Goal: Information Seeking & Learning: Learn about a topic

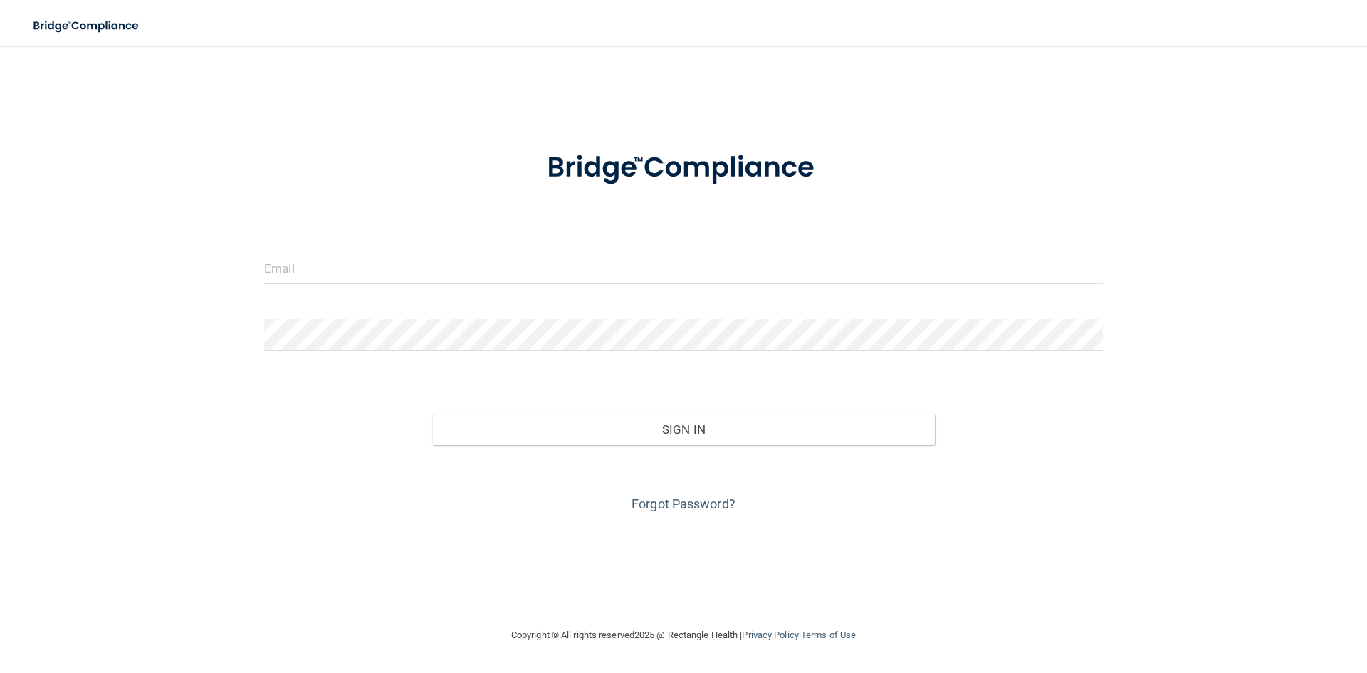
click at [344, 248] on form "Invalid email/password. You don't have permission to access that page. Sign In …" at bounding box center [683, 323] width 839 height 384
click at [344, 262] on input "email" at bounding box center [683, 268] width 839 height 32
type input "[EMAIL_ADDRESS][DOMAIN_NAME]"
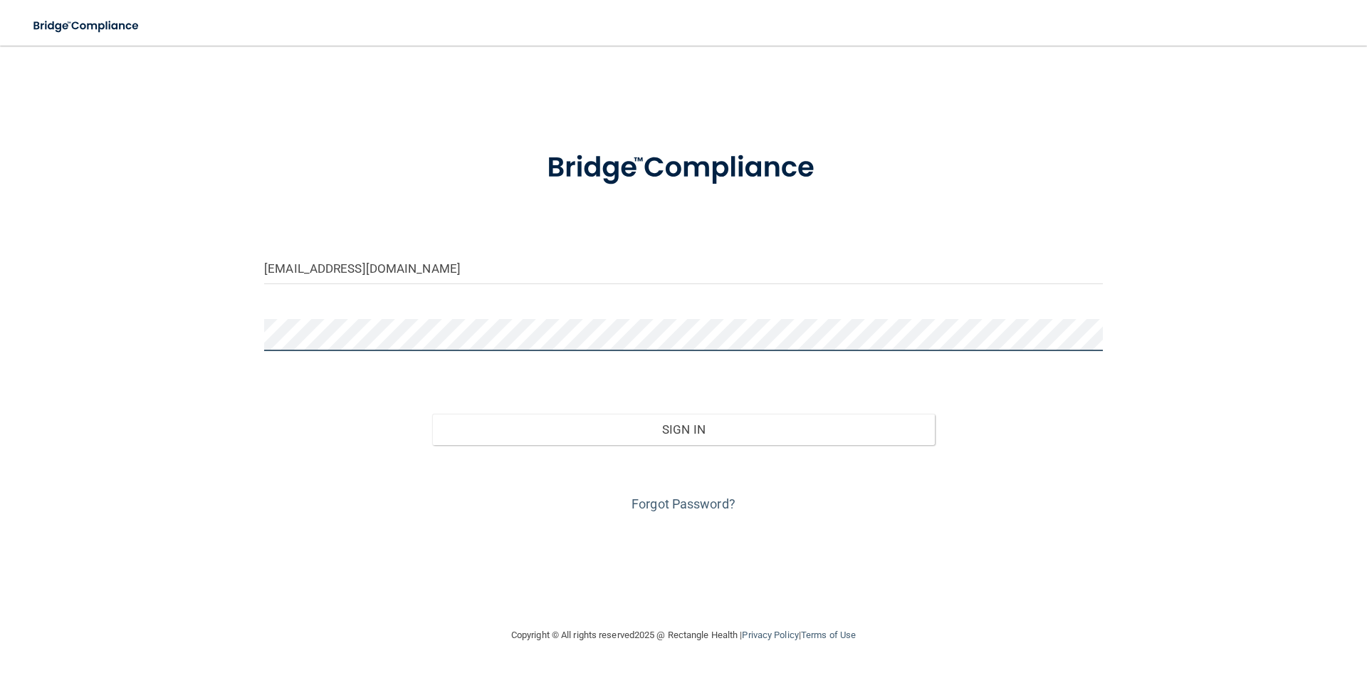
click at [432, 414] on button "Sign In" at bounding box center [683, 429] width 503 height 31
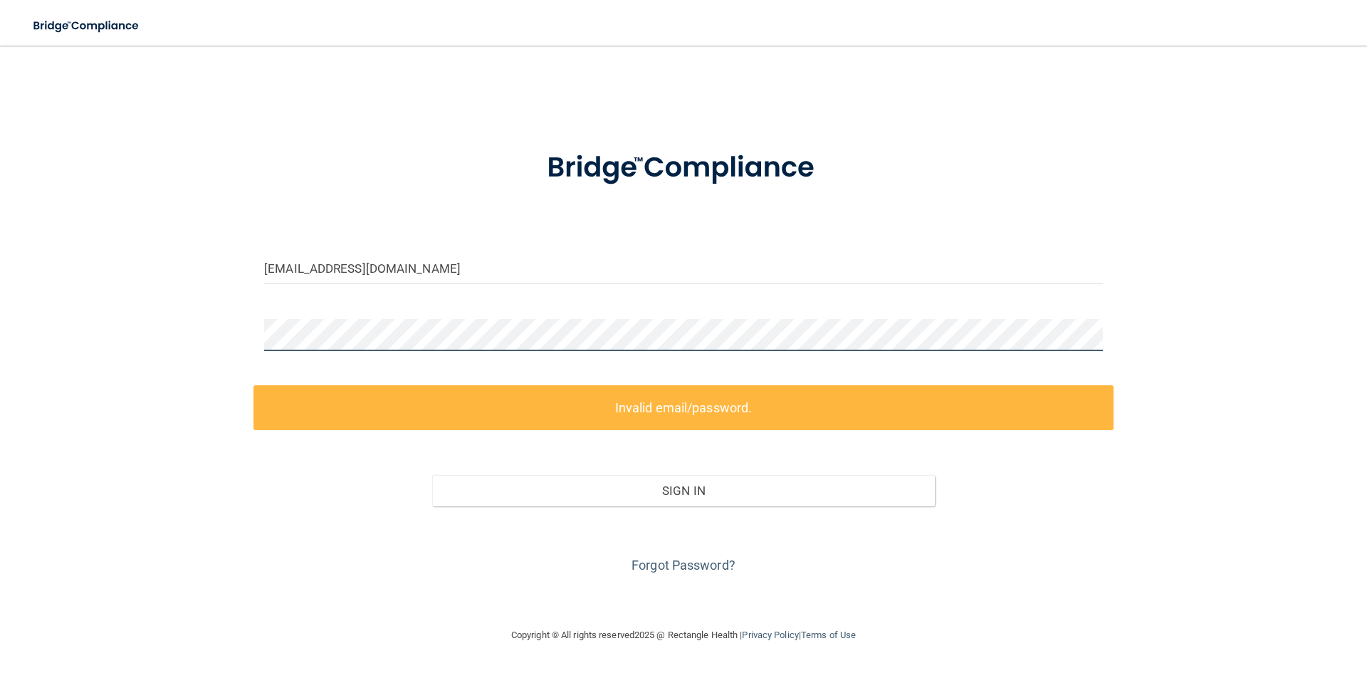
click at [141, 370] on div "janetis9323@gmail.com Invalid email/password. You don't have permission to acce…" at bounding box center [683, 336] width 1310 height 552
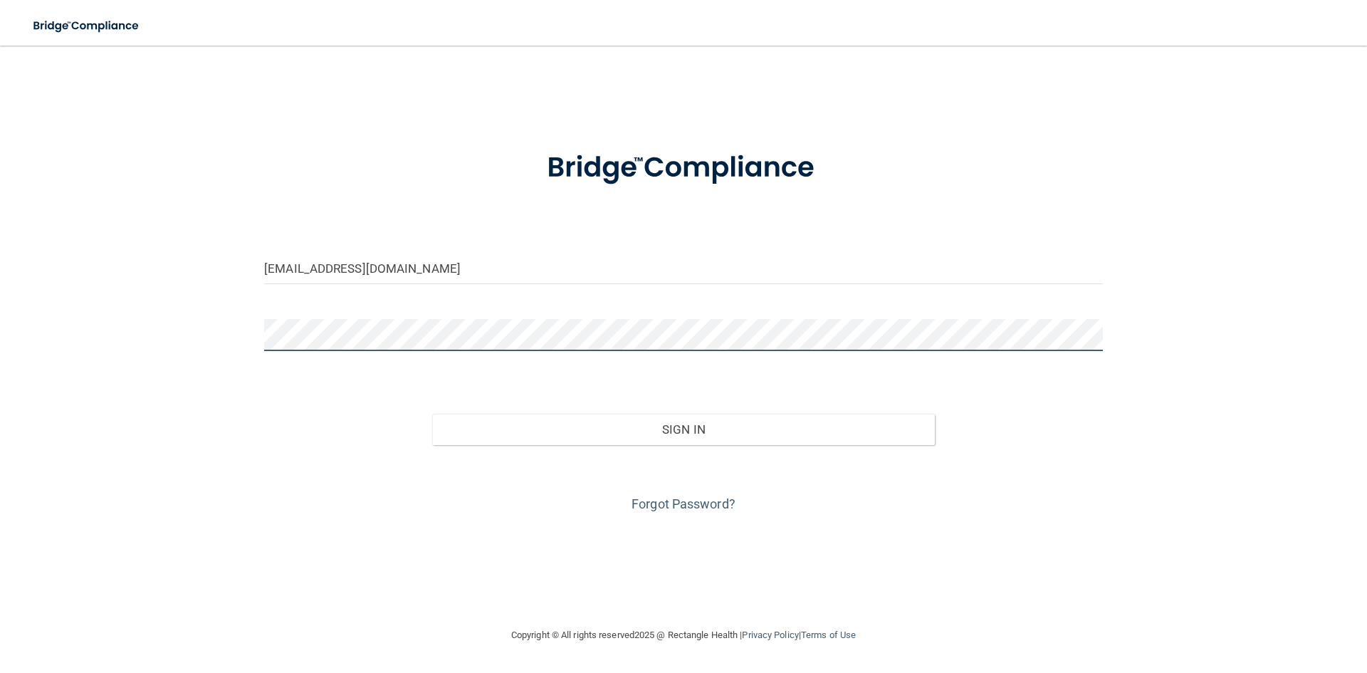
click at [432, 414] on button "Sign In" at bounding box center [683, 429] width 503 height 31
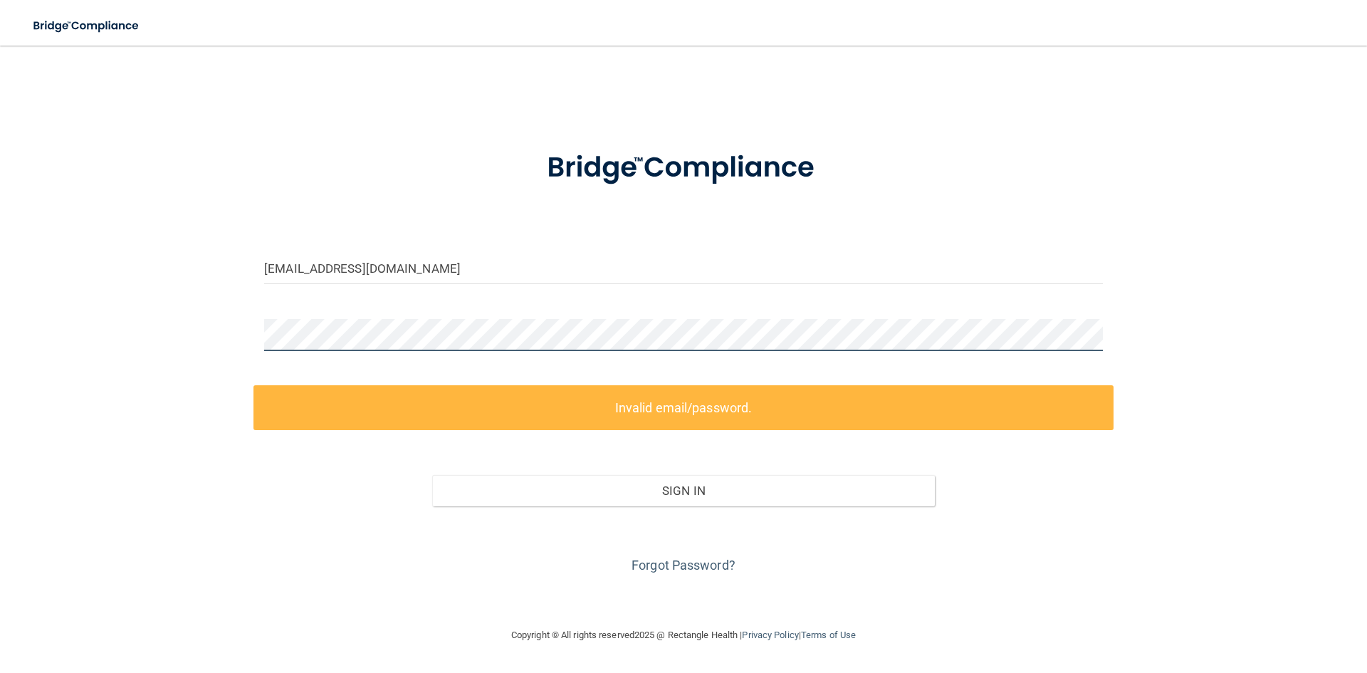
click at [147, 364] on div "janetis9323@gmail.com Invalid email/password. You don't have permission to acce…" at bounding box center [683, 336] width 1310 height 552
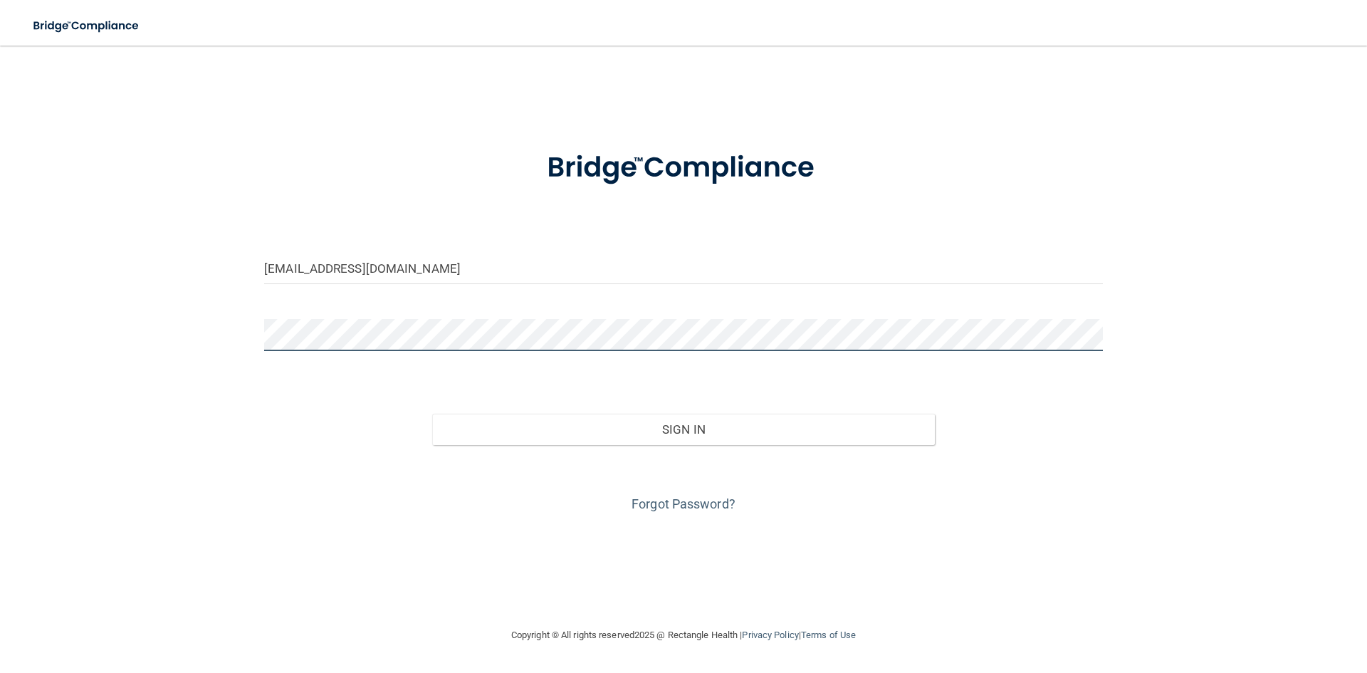
click at [432, 414] on button "Sign In" at bounding box center [683, 429] width 503 height 31
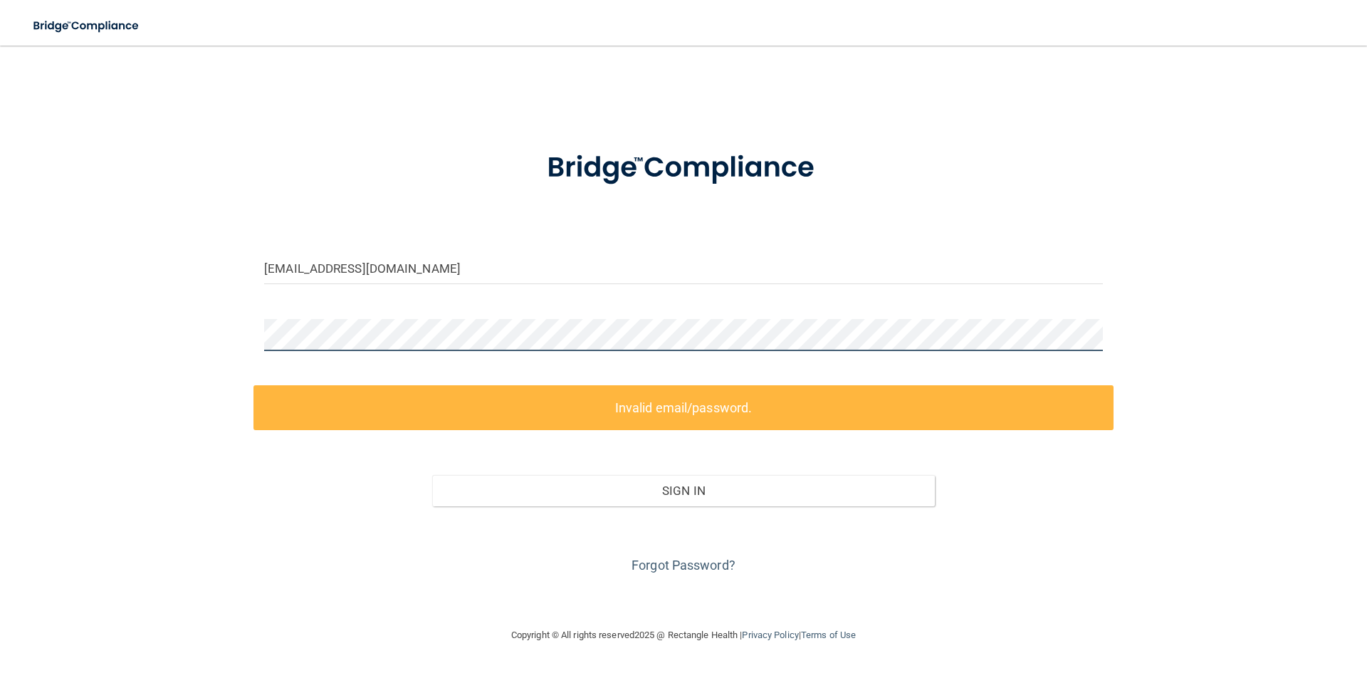
click at [237, 353] on div "janetis9323@gmail.com Invalid email/password. You don't have permission to acce…" at bounding box center [683, 336] width 1310 height 552
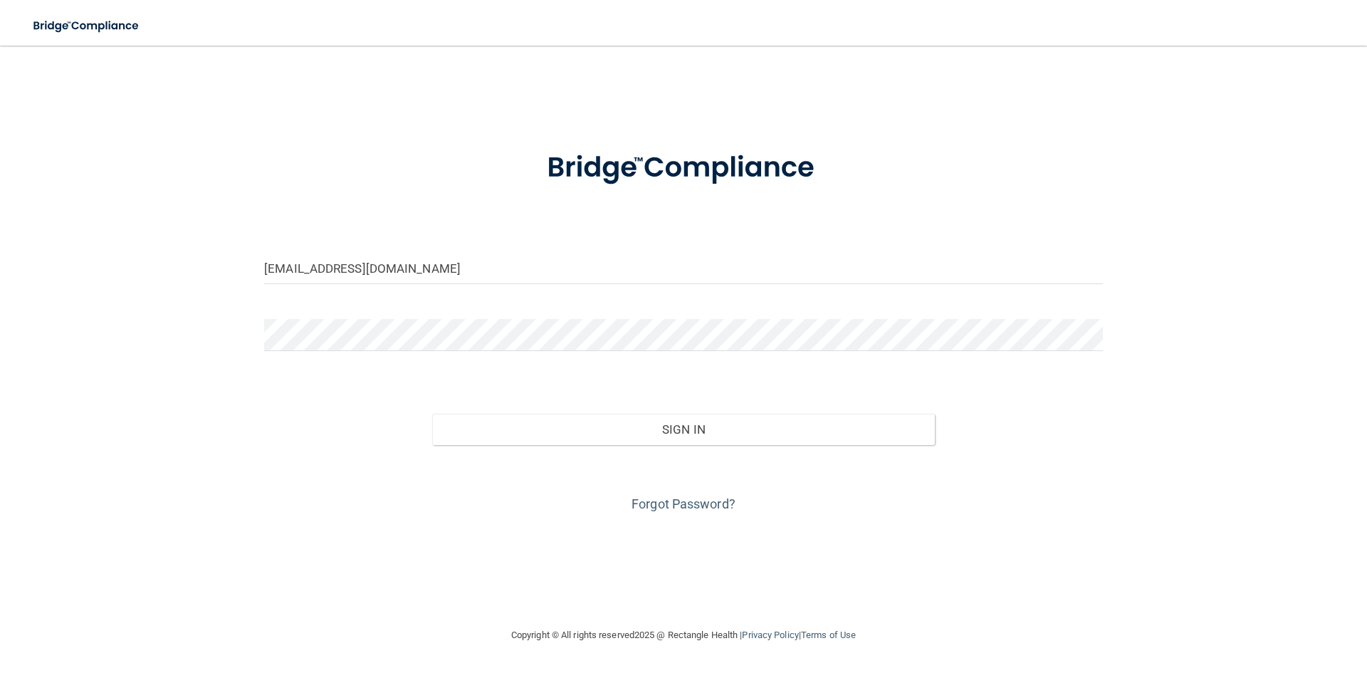
click at [332, 354] on div at bounding box center [683, 340] width 860 height 43
click at [432, 414] on button "Sign In" at bounding box center [683, 429] width 503 height 31
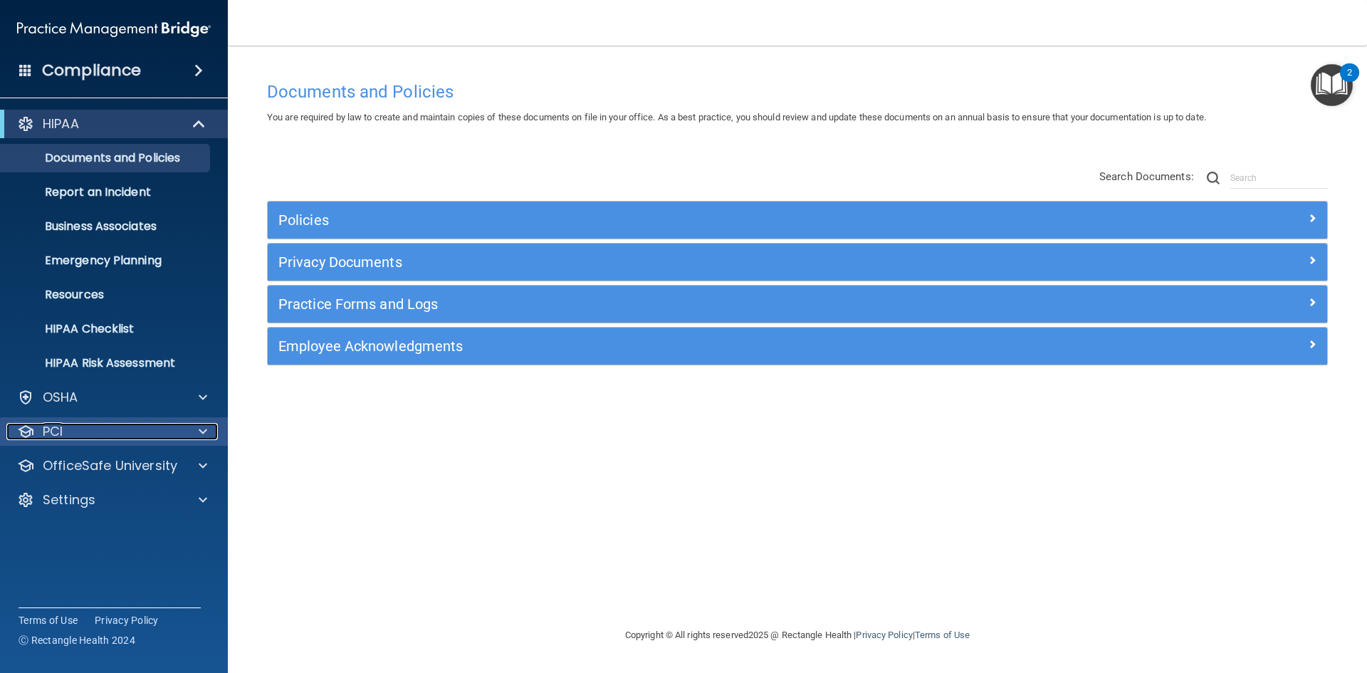
click at [93, 439] on div "PCI" at bounding box center [94, 431] width 177 height 17
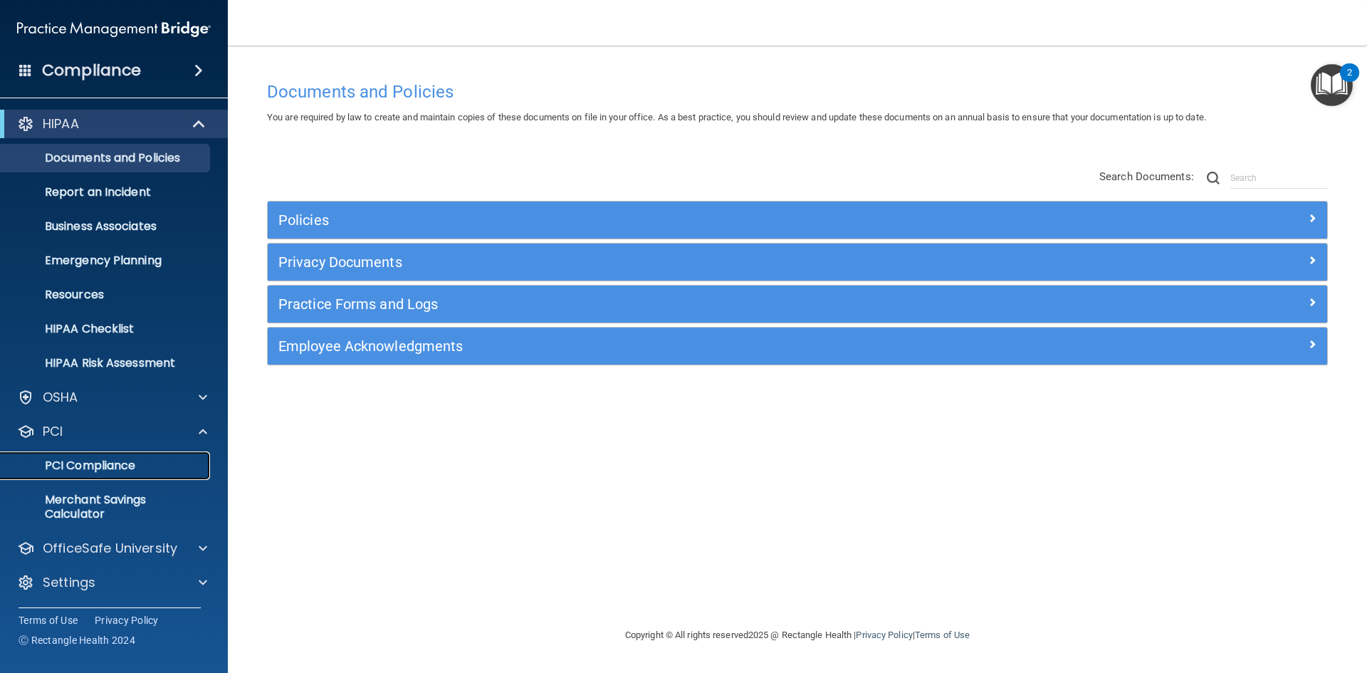
click at [93, 459] on p "PCI Compliance" at bounding box center [106, 465] width 194 height 14
click at [137, 335] on p "HIPAA Checklist" at bounding box center [106, 329] width 194 height 14
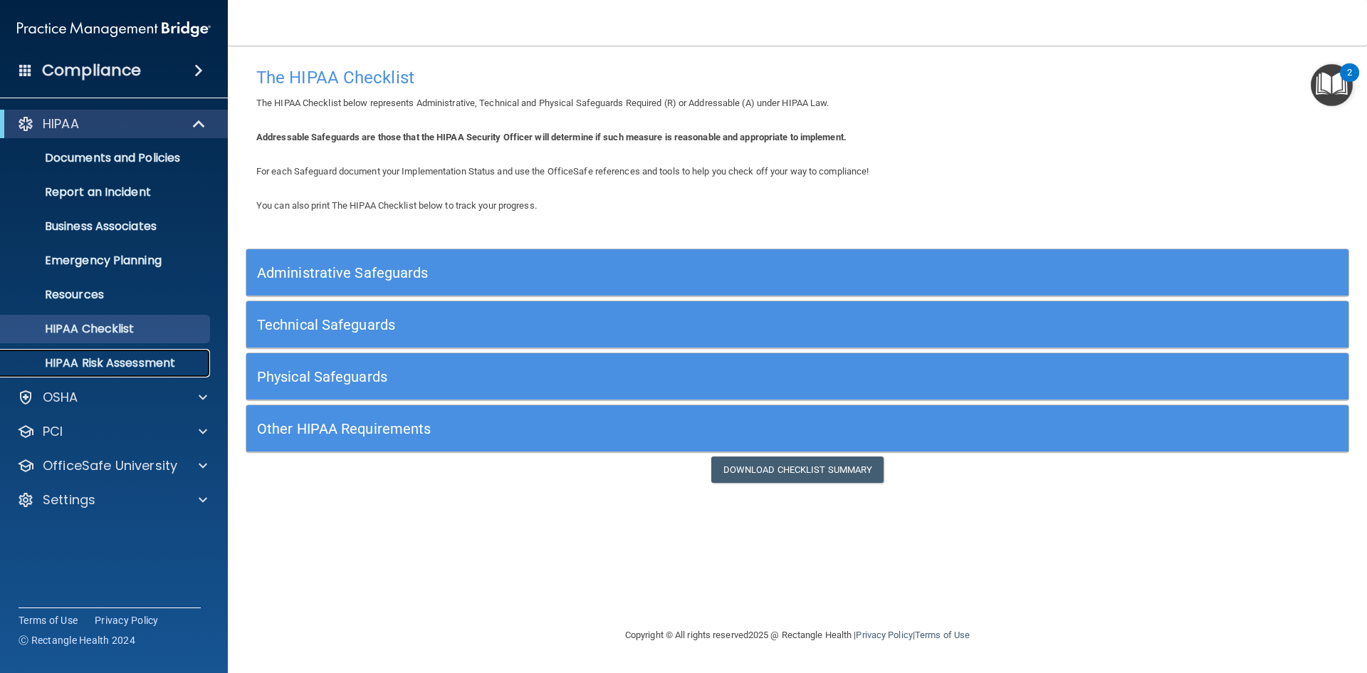
click at [159, 352] on link "HIPAA Risk Assessment" at bounding box center [98, 363] width 224 height 28
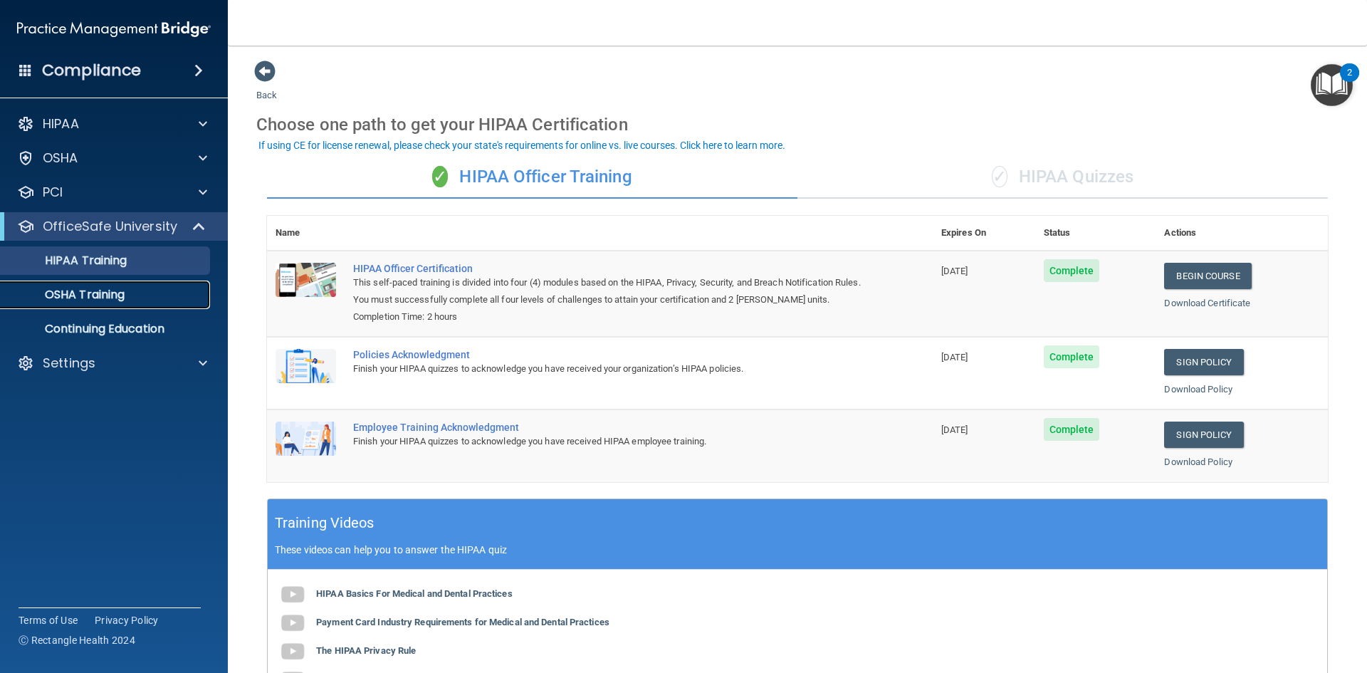
click at [99, 300] on p "OSHA Training" at bounding box center [66, 295] width 115 height 14
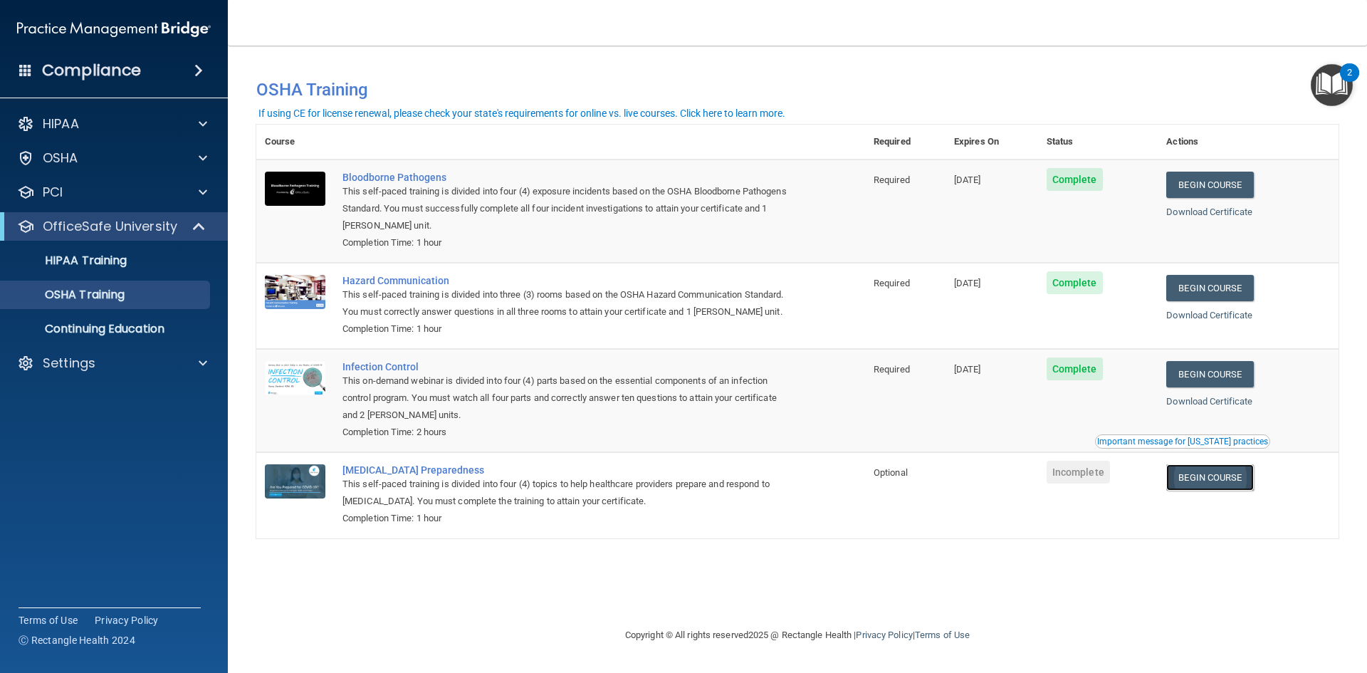
click at [1207, 484] on link "Begin Course" at bounding box center [1209, 477] width 87 height 26
click at [144, 330] on p "Continuing Education" at bounding box center [106, 329] width 194 height 14
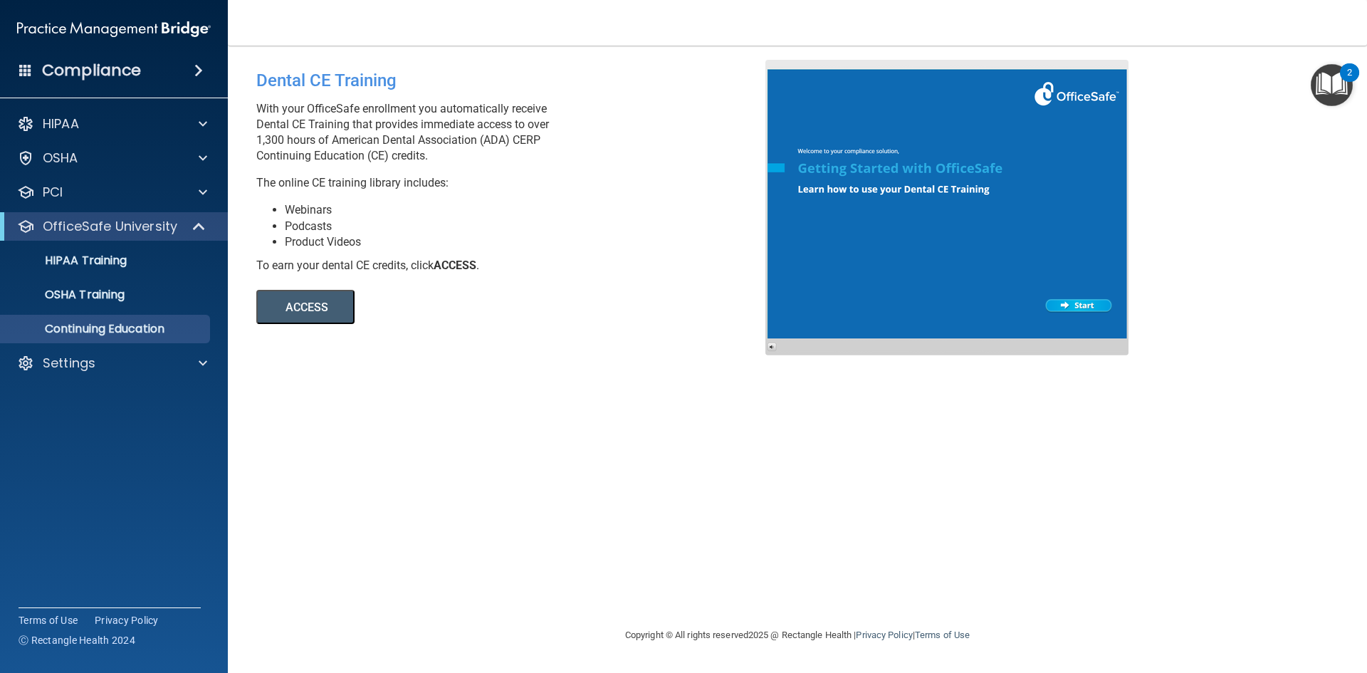
click at [90, 311] on ul "HIPAA Training OSHA Training Continuing Education" at bounding box center [115, 292] width 258 height 103
click at [91, 303] on link "OSHA Training" at bounding box center [98, 294] width 224 height 28
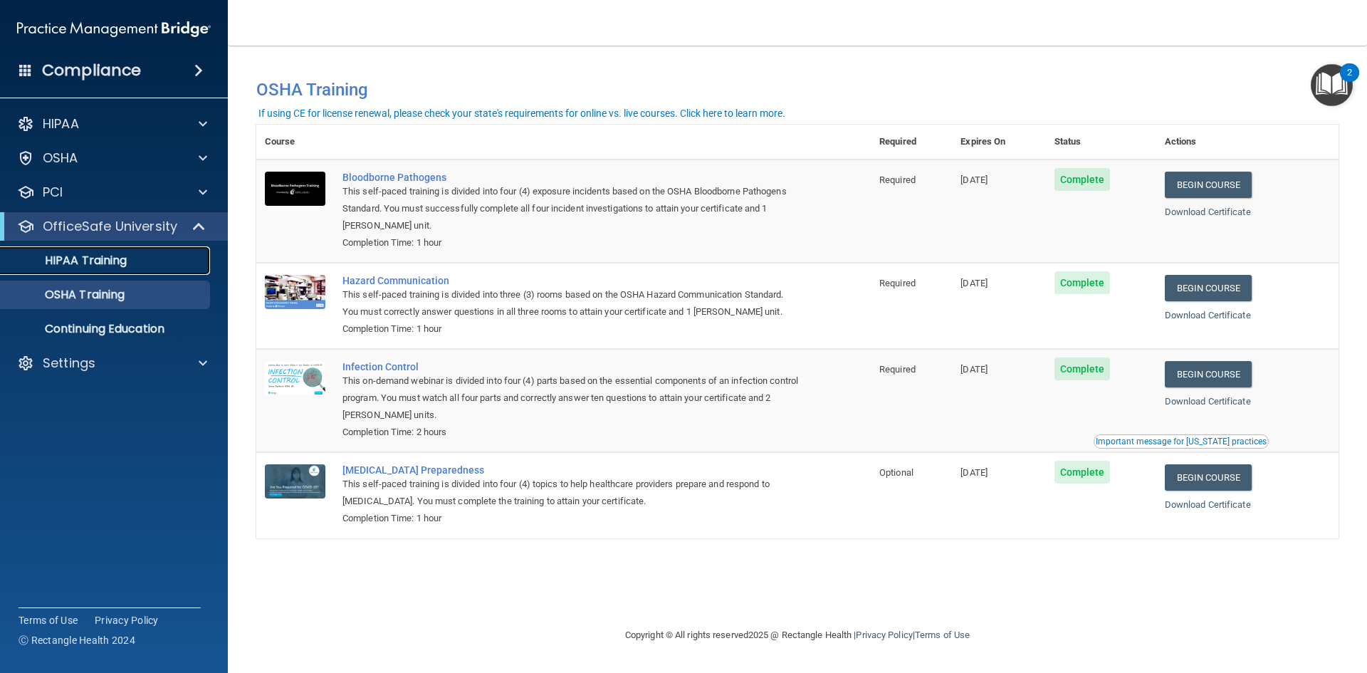
click at [91, 262] on p "HIPAA Training" at bounding box center [67, 260] width 117 height 14
